Goal: Transaction & Acquisition: Purchase product/service

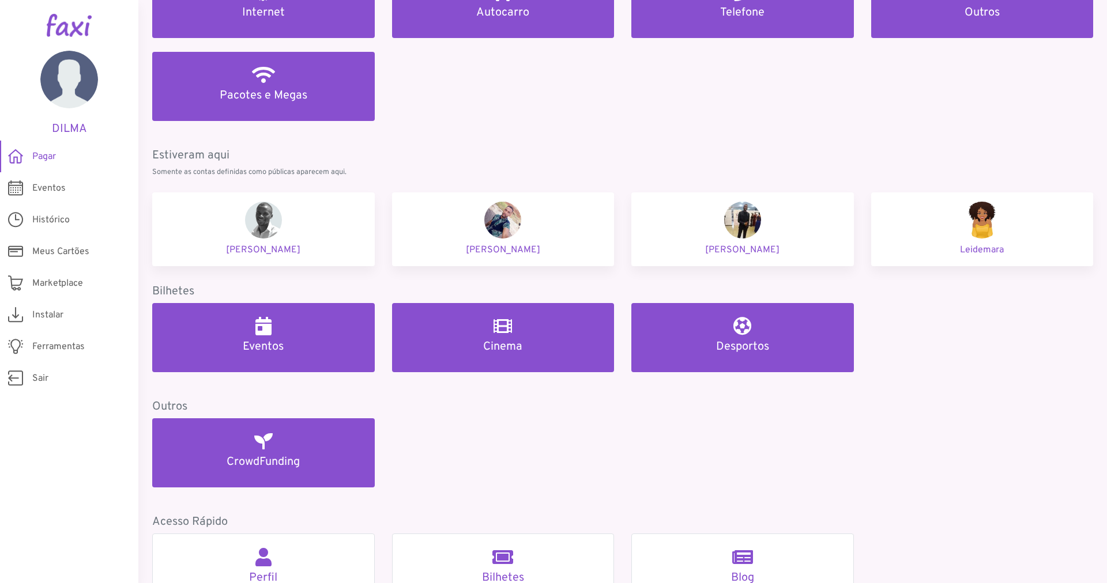
scroll to position [420, 0]
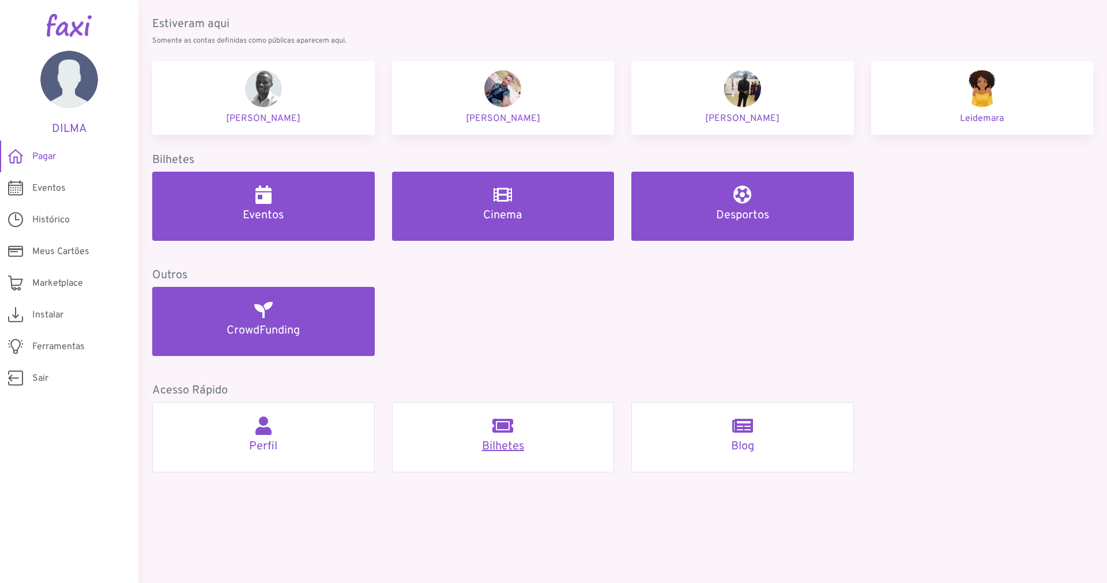
click at [508, 448] on h5 "Bilhetes" at bounding box center [503, 447] width 194 height 14
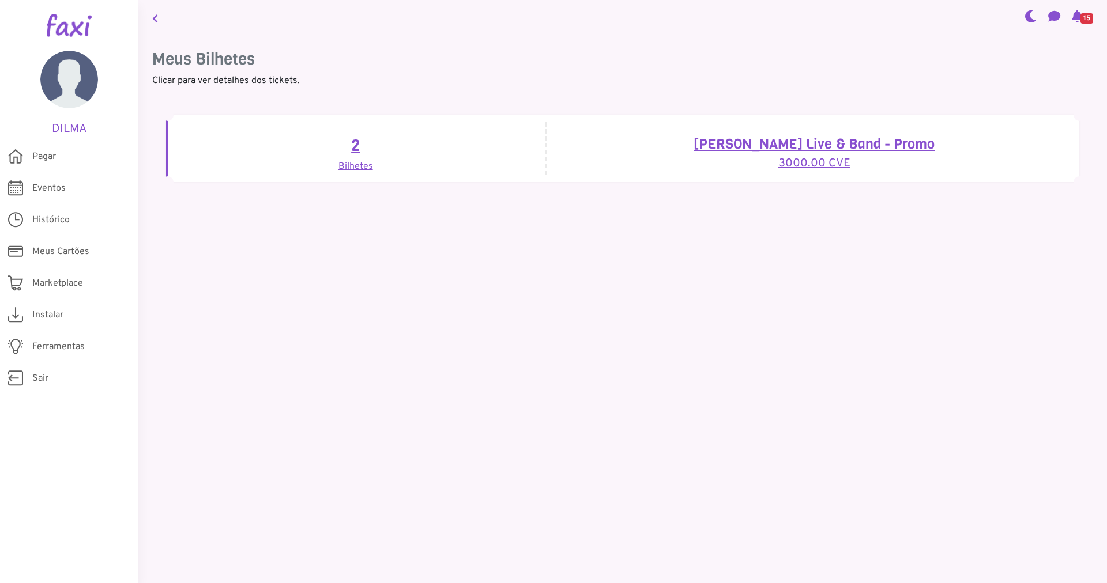
click at [348, 169] on div "2 Bilhetes" at bounding box center [356, 149] width 381 height 54
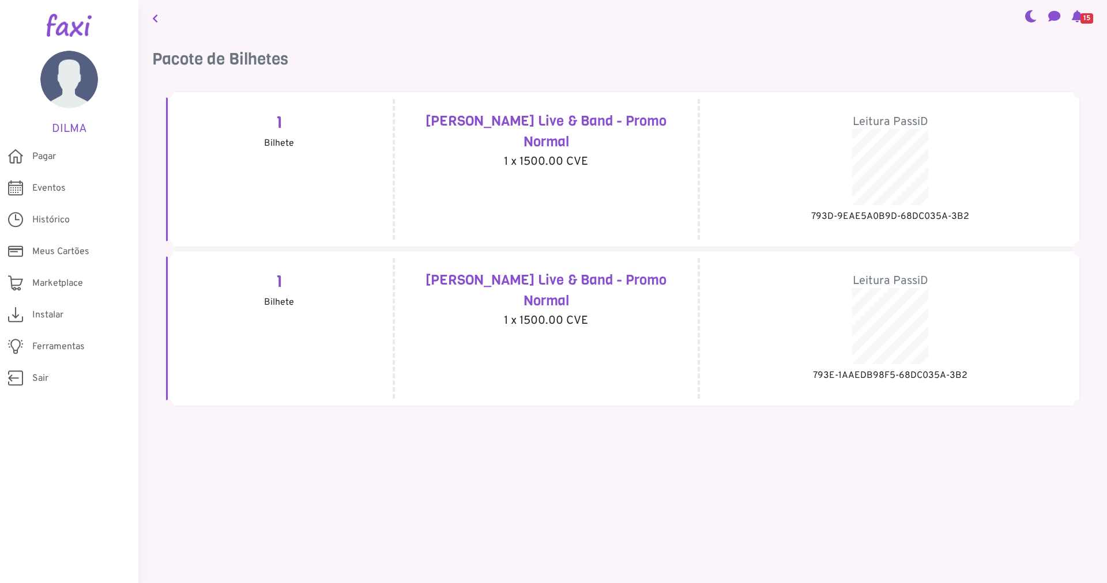
click at [155, 20] on icon at bounding box center [155, 18] width 6 height 9
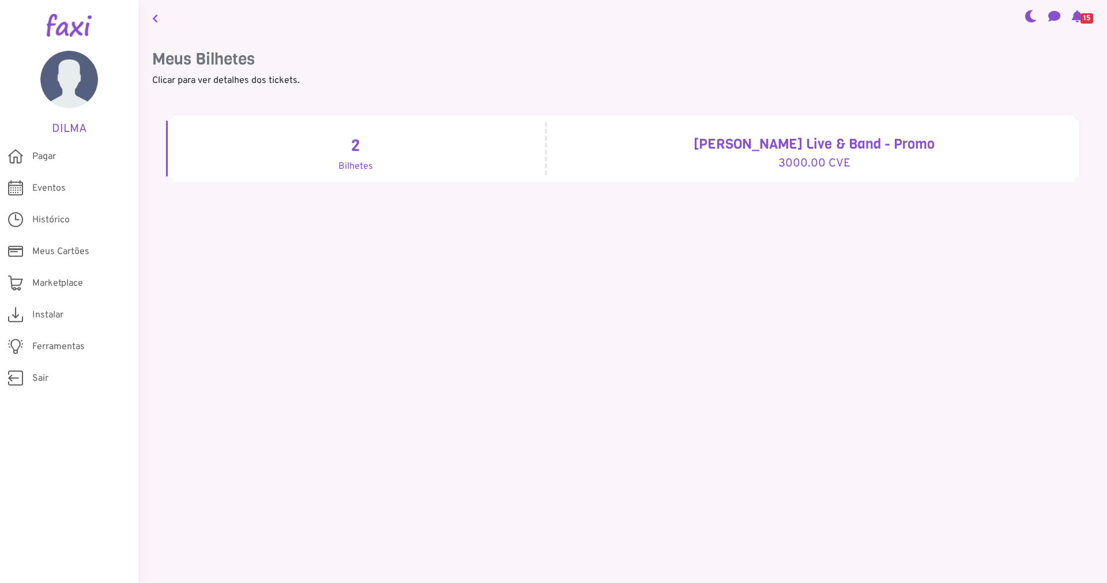
click at [1080, 18] on span "15" at bounding box center [1086, 18] width 13 height 10
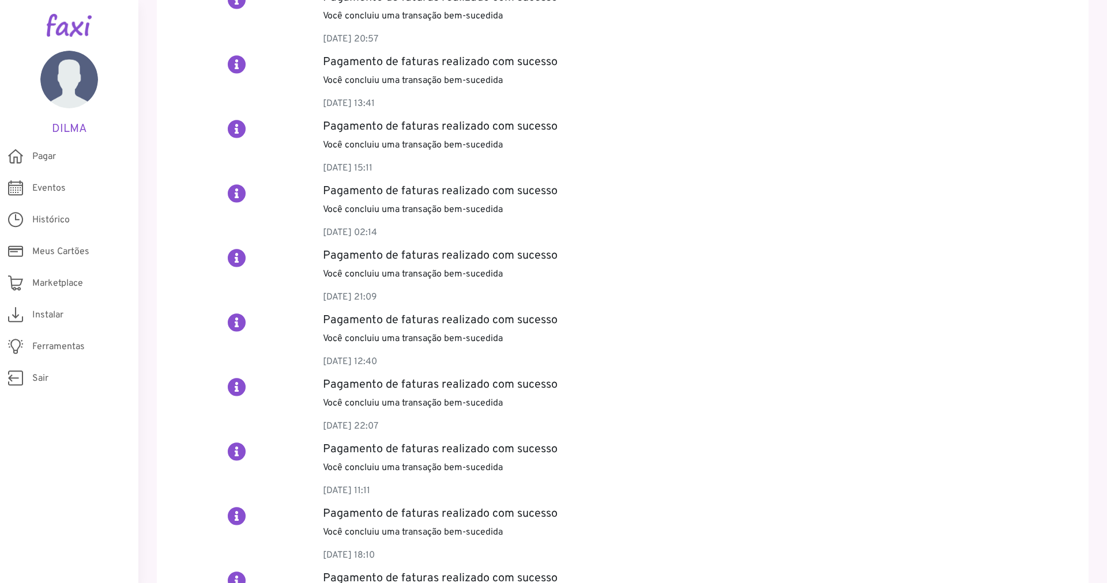
click at [689, 214] on p "Você concluiu uma transação bem-sucedida" at bounding box center [700, 210] width 754 height 14
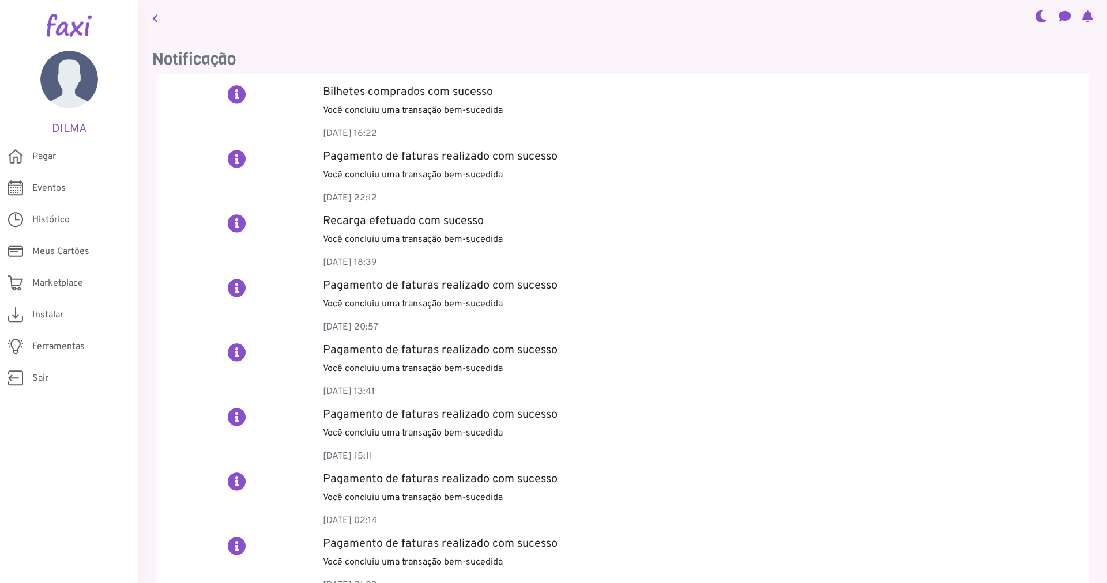
click at [154, 17] on icon at bounding box center [155, 18] width 6 height 9
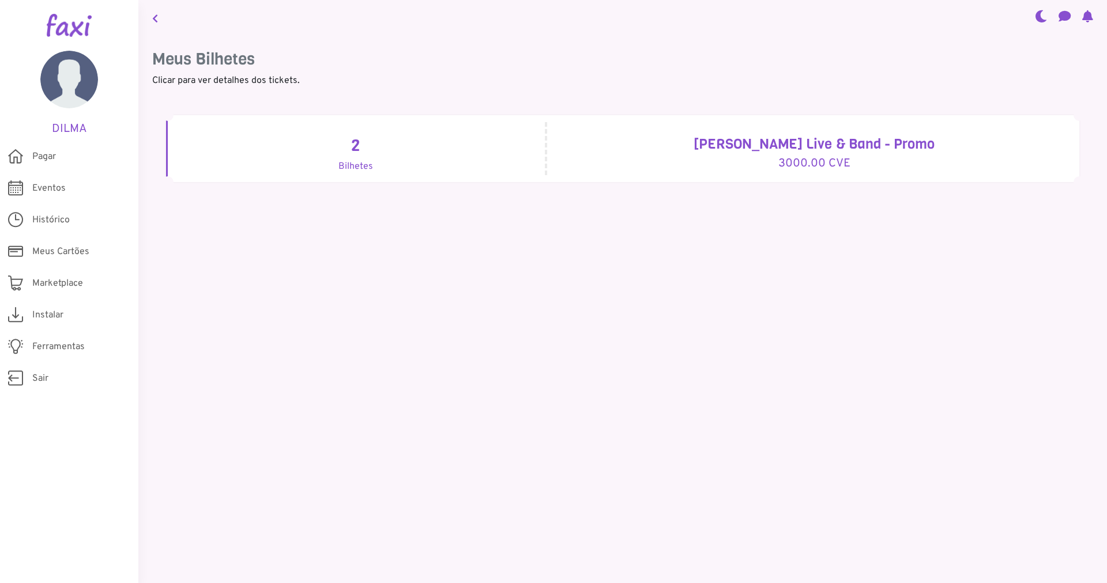
click at [156, 19] on icon at bounding box center [155, 18] width 6 height 9
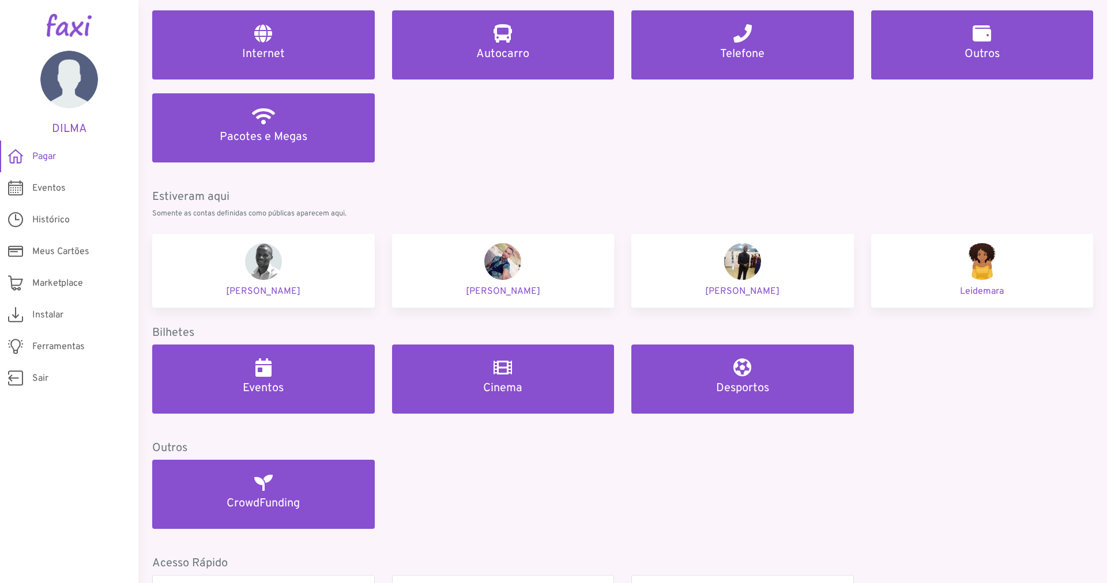
scroll to position [189, 0]
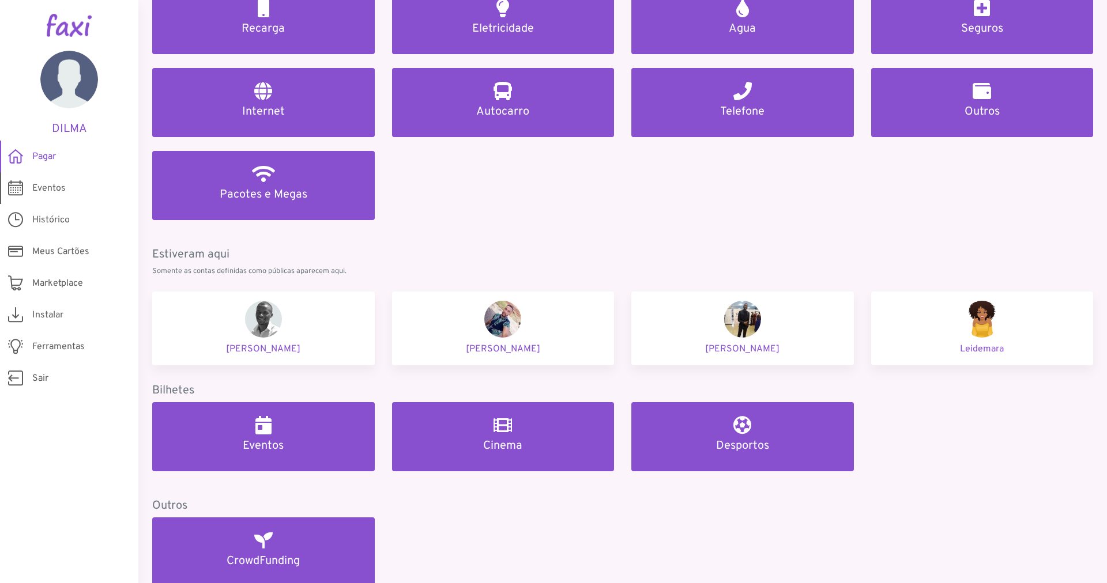
click at [46, 186] on span "Eventos" at bounding box center [48, 189] width 33 height 14
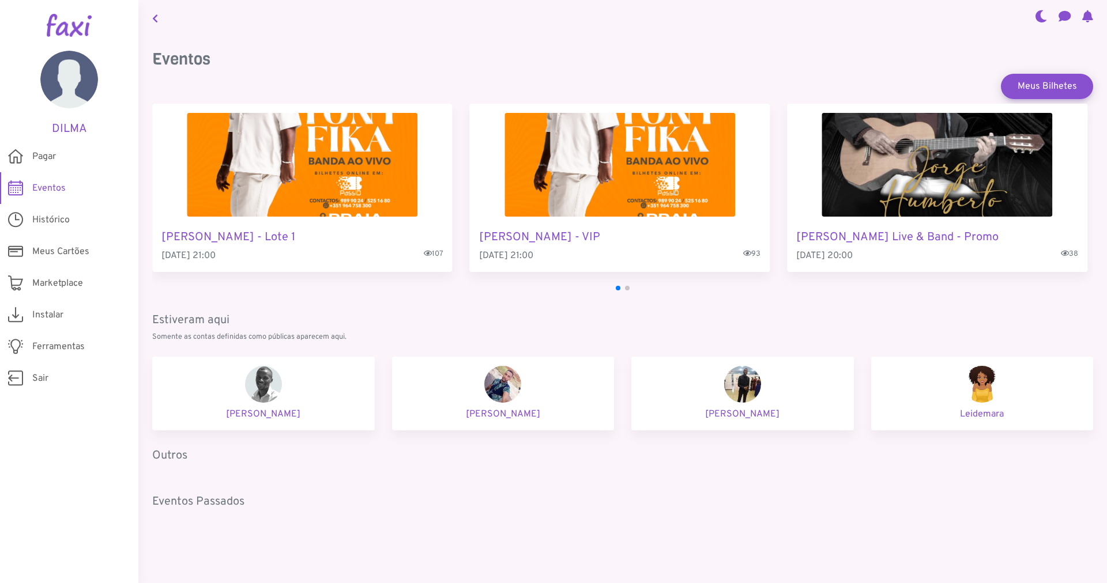
click at [902, 160] on img "4 / 4" at bounding box center [937, 165] width 231 height 104
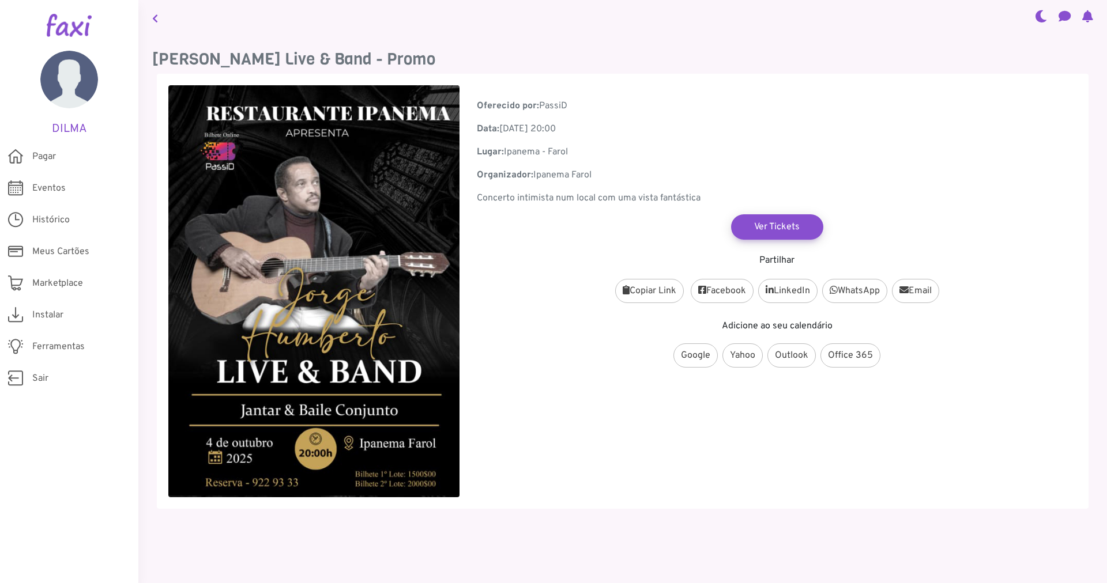
click at [605, 353] on div "Google Yahoo Outlook Office 365" at bounding box center [777, 355] width 600 height 27
click at [928, 290] on link "Email" at bounding box center [915, 291] width 47 height 24
click at [153, 17] on icon at bounding box center [155, 18] width 6 height 9
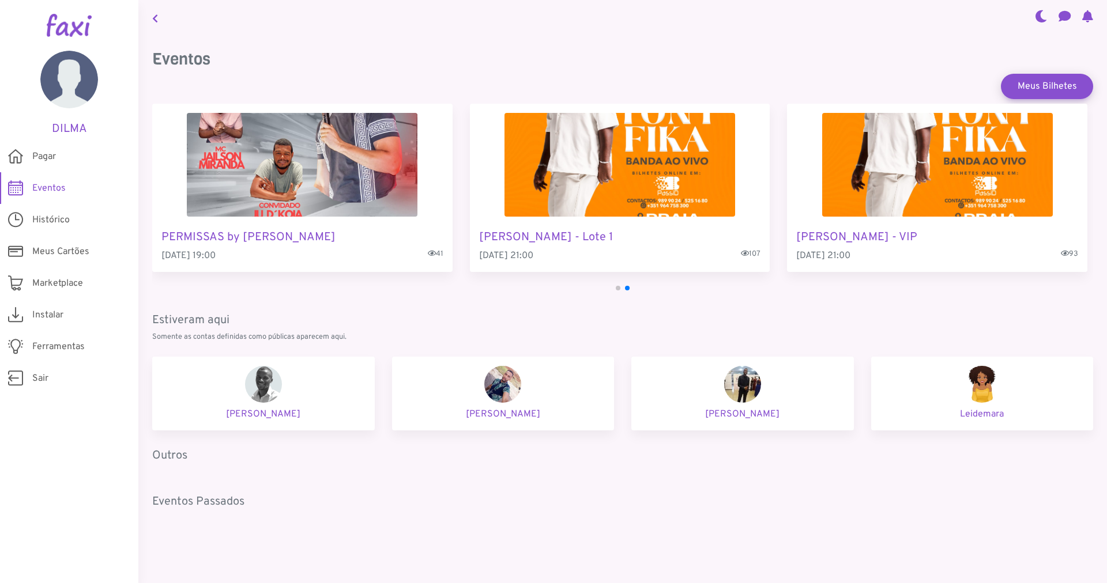
click at [154, 20] on icon at bounding box center [155, 18] width 6 height 9
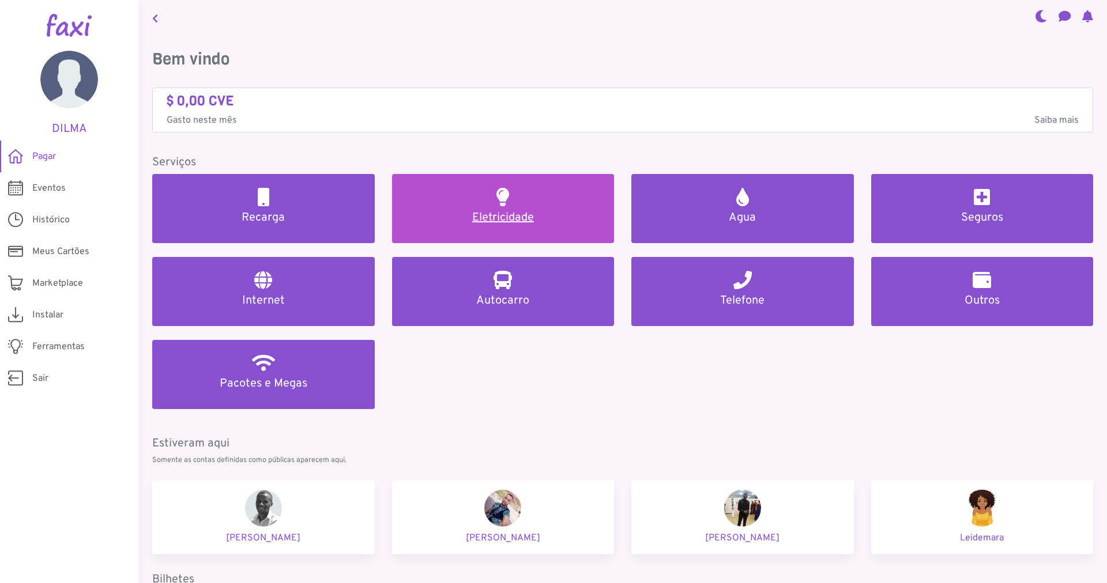
click at [507, 218] on h5 "Eletricidade" at bounding box center [503, 218] width 195 height 14
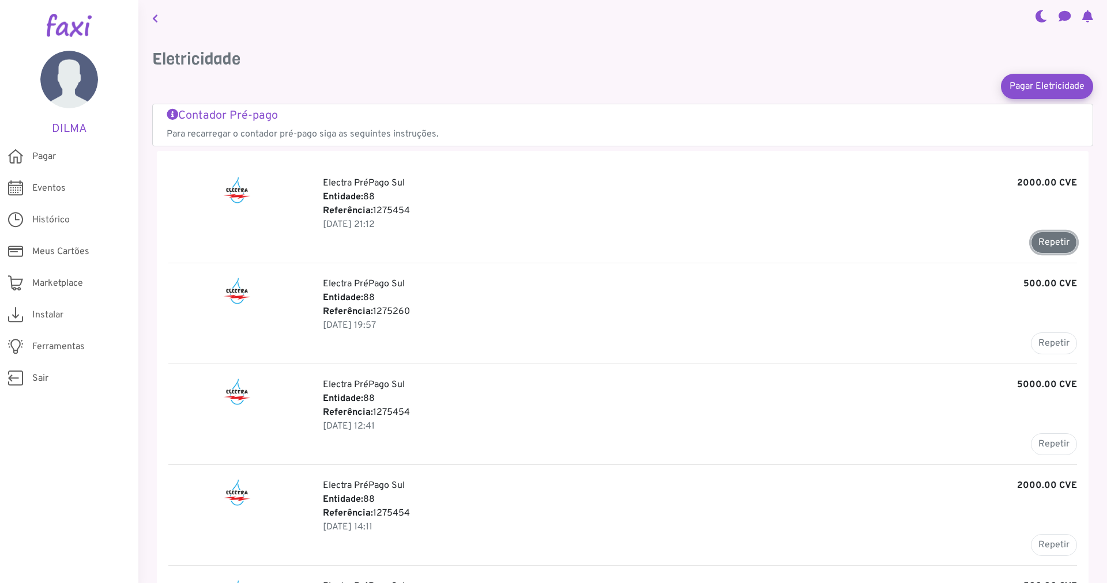
click at [1040, 244] on button "Repetir" at bounding box center [1054, 243] width 46 height 22
type input "*******"
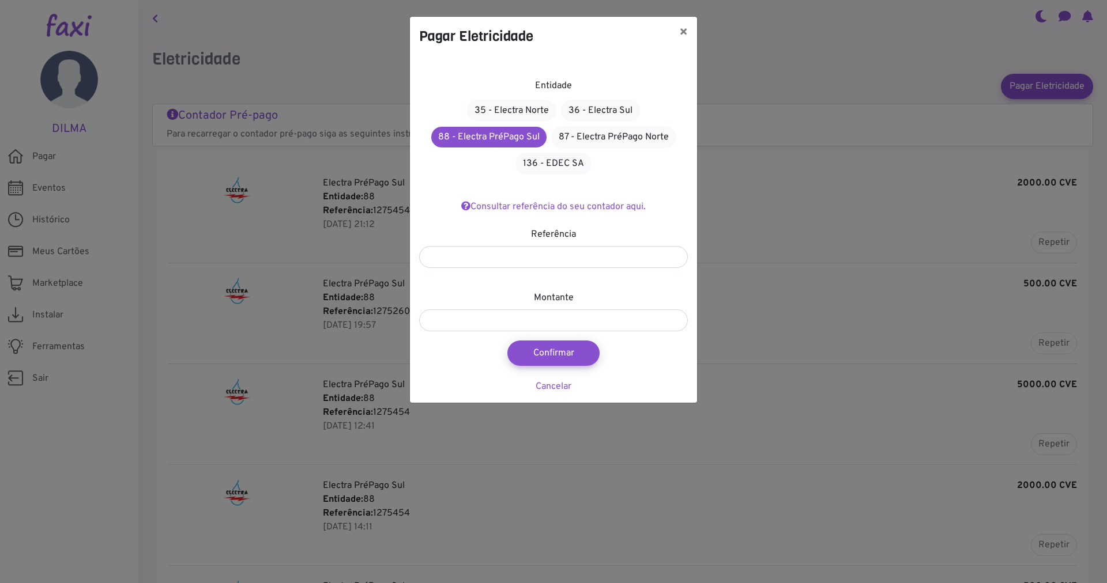
drag, startPoint x: 587, startPoint y: 43, endPoint x: 702, endPoint y: 44, distance: 114.1
click at [702, 44] on div "Pagar Eletricidade × Entidade 35 - Electra Norte 36 - Electra Sul 88 - Electra …" at bounding box center [553, 291] width 1107 height 583
click at [475, 319] on input "*******" at bounding box center [553, 321] width 269 height 22
type input "*"
type input "****"
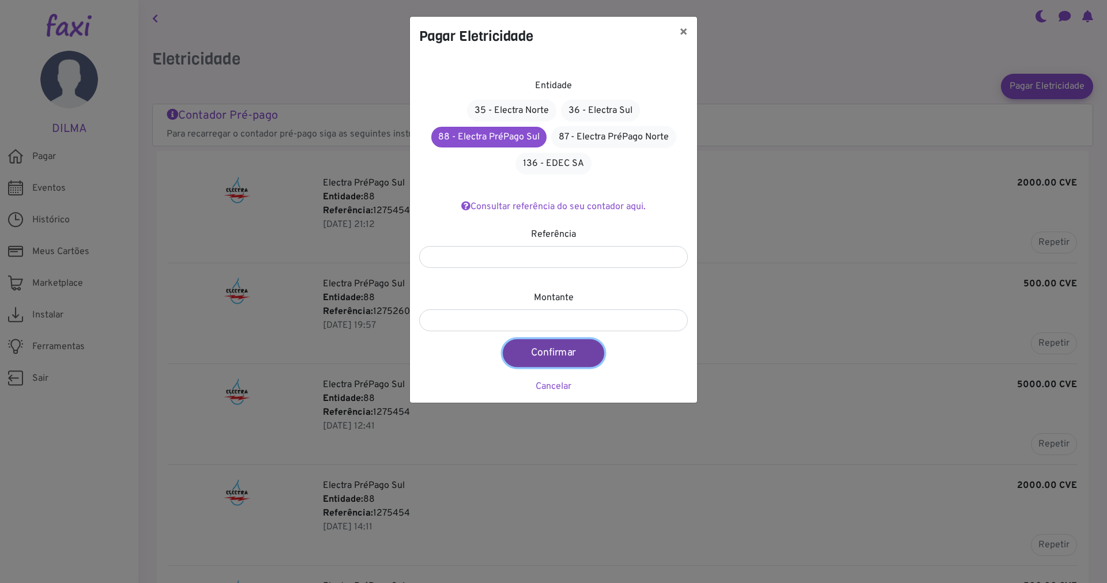
click at [568, 355] on button "Confirmar" at bounding box center [553, 354] width 101 height 28
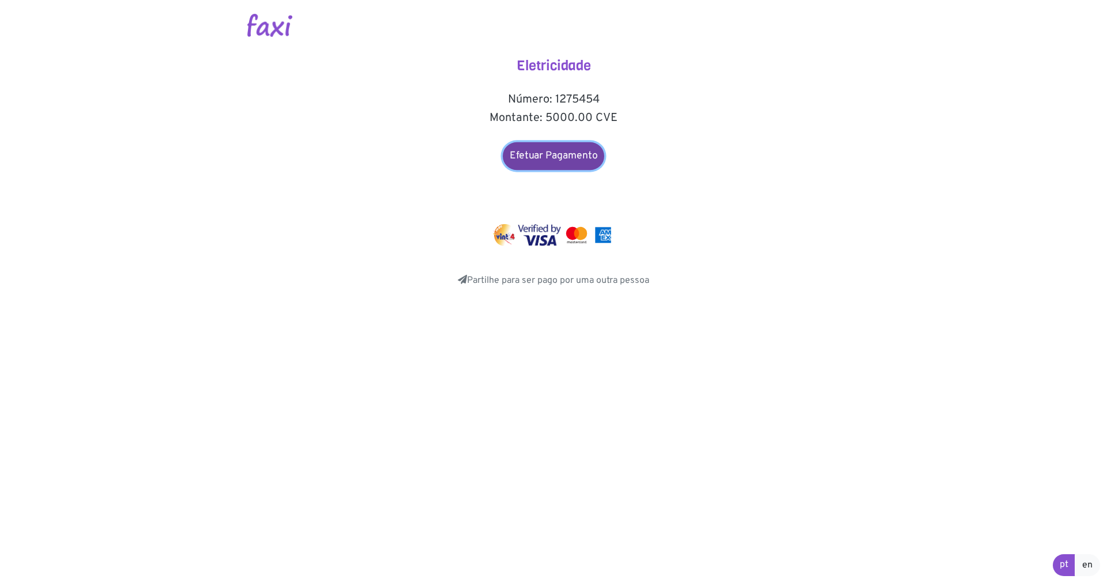
click at [550, 161] on link "Efetuar Pagamento" at bounding box center [553, 156] width 101 height 28
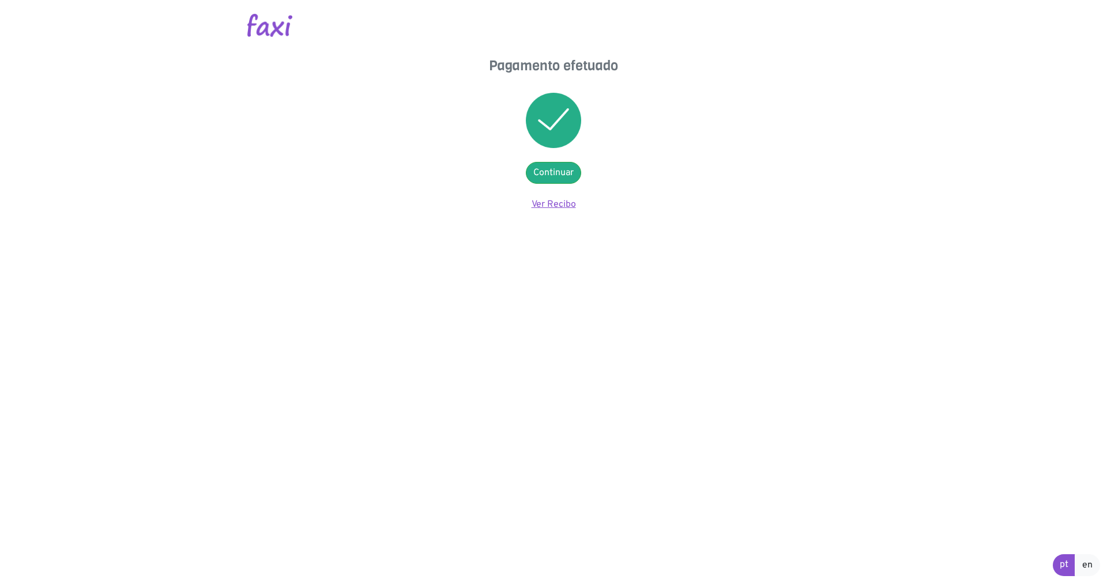
click at [551, 206] on link "Ver Recibo" at bounding box center [554, 205] width 44 height 12
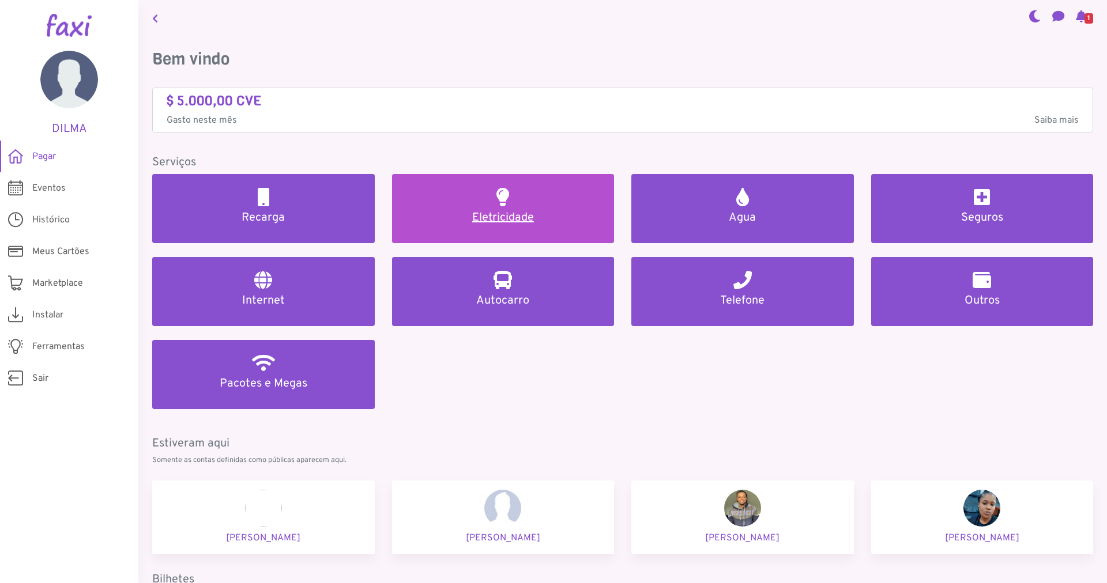
click at [498, 216] on h5 "Eletricidade" at bounding box center [503, 218] width 195 height 14
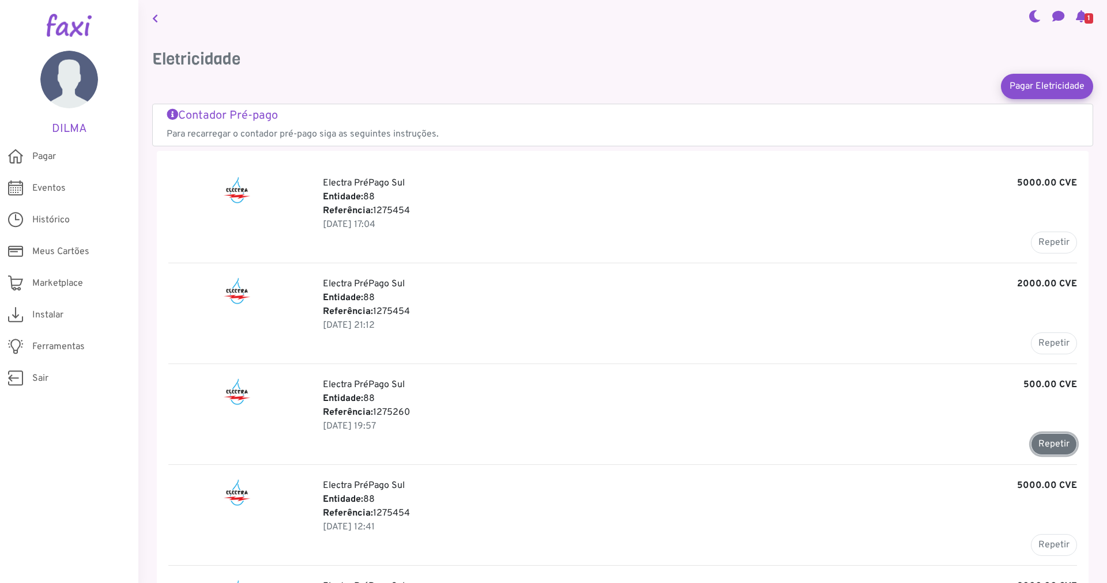
click at [1051, 448] on button "Repetir" at bounding box center [1054, 445] width 46 height 22
type input "*******"
type input "******"
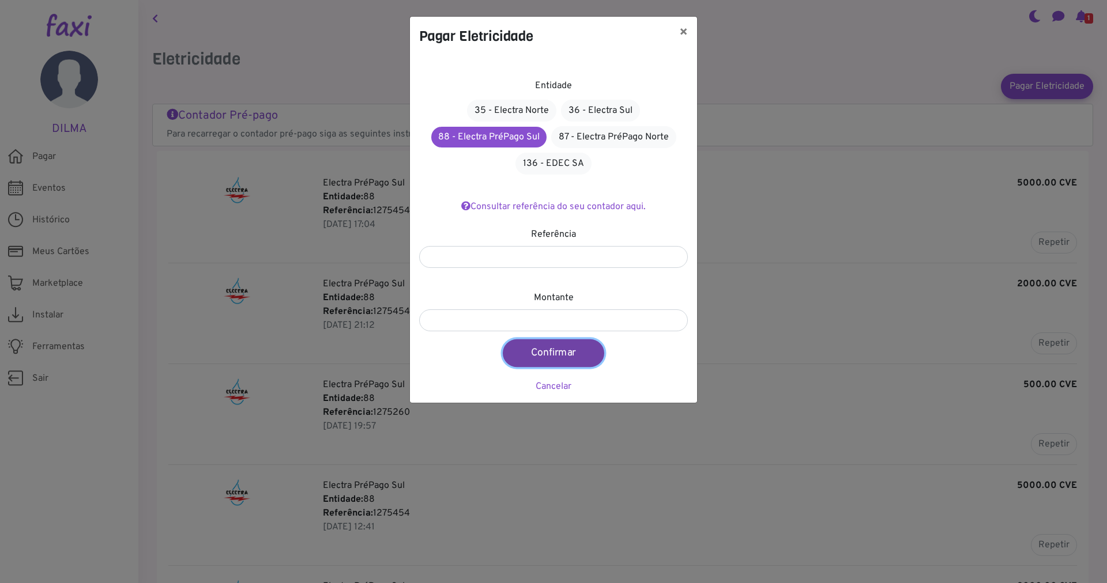
click at [538, 355] on button "Confirmar" at bounding box center [553, 354] width 101 height 28
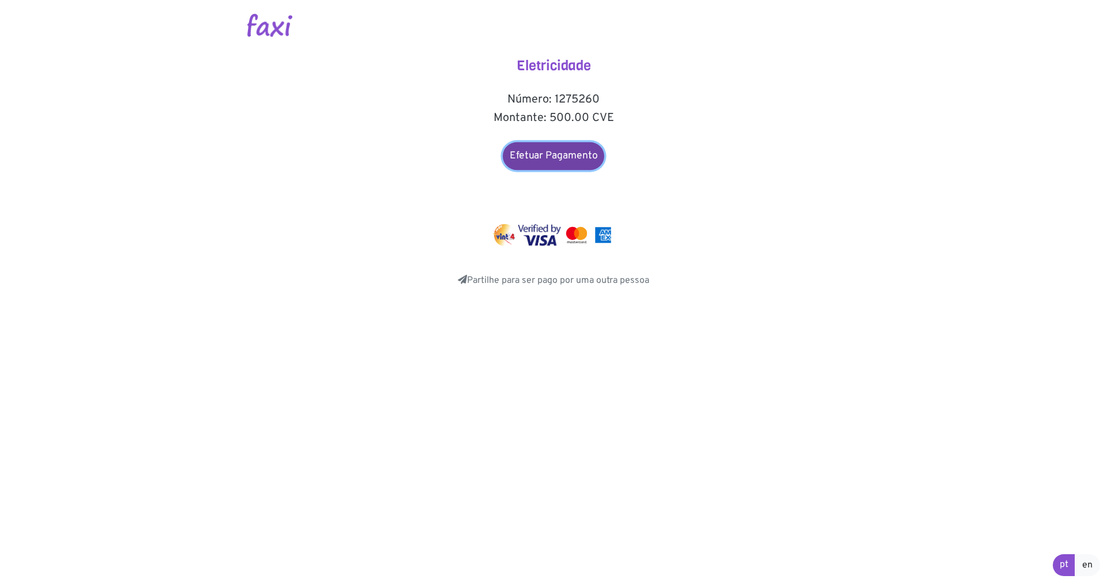
click at [559, 160] on link "Efetuar Pagamento" at bounding box center [553, 156] width 101 height 28
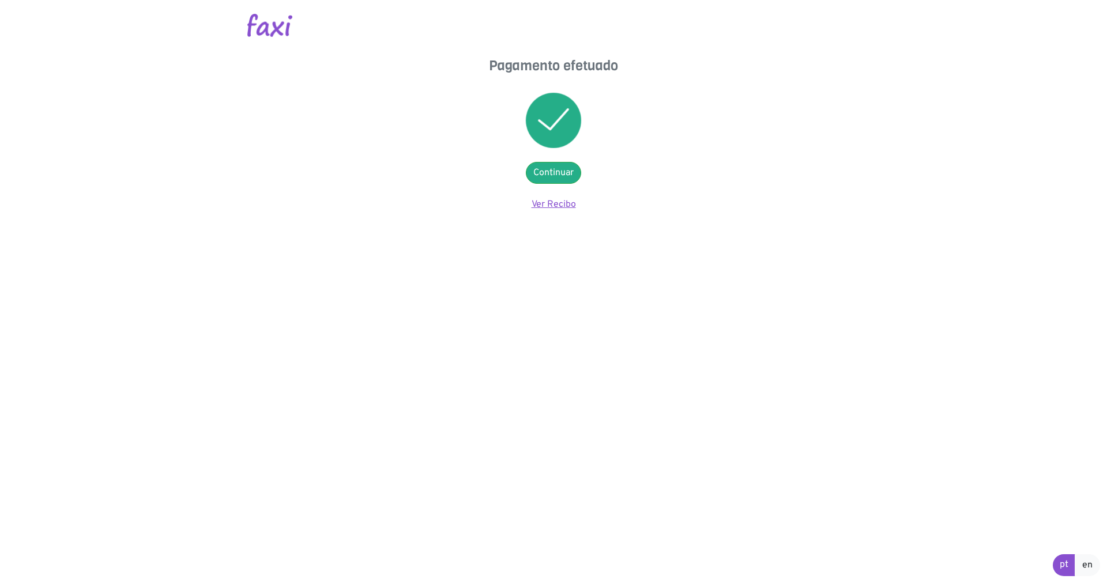
click at [555, 205] on link "Ver Recibo" at bounding box center [554, 205] width 44 height 12
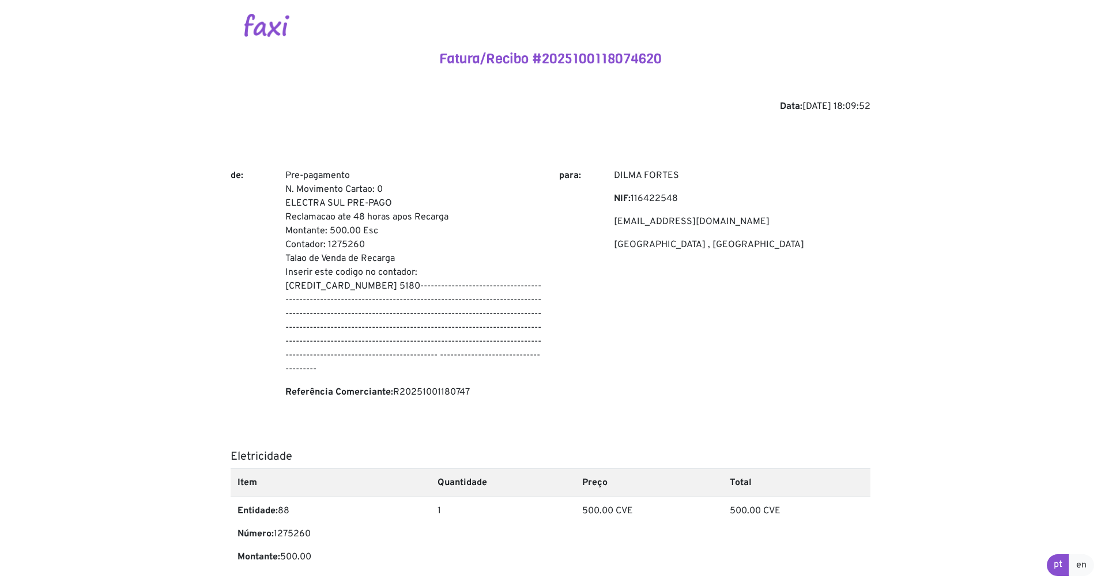
click at [136, 139] on body "Fatura/Recibo #2025100118074620 Data: [DATE] 18:09:52 de: Pre-pagamento N. Movi…" at bounding box center [550, 369] width 1101 height 738
